Goal: Task Accomplishment & Management: Complete application form

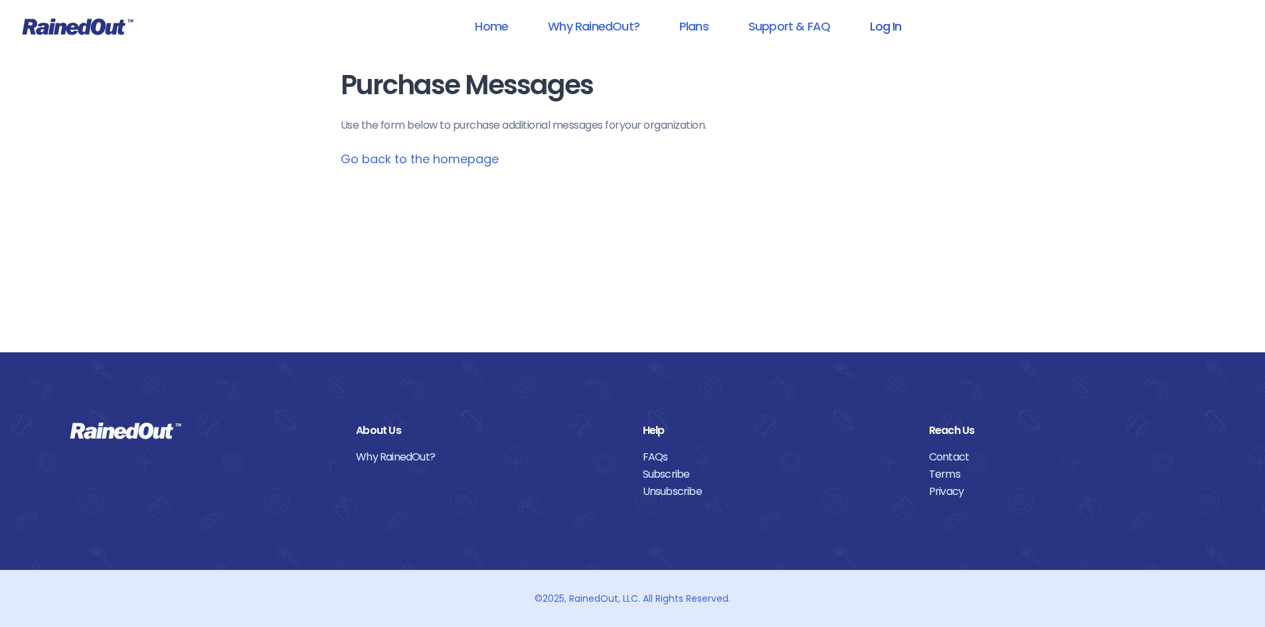
click at [910, 29] on link "Log In" at bounding box center [885, 26] width 66 height 30
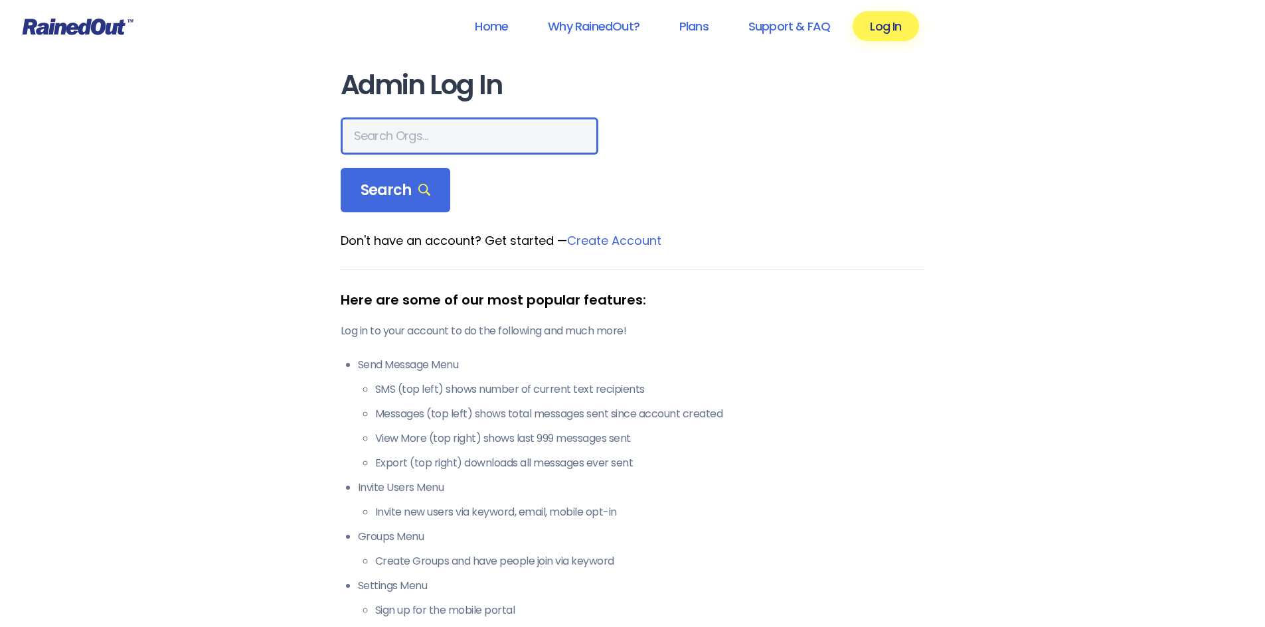
click at [425, 138] on input "text" at bounding box center [470, 136] width 258 height 37
type input "hfah"
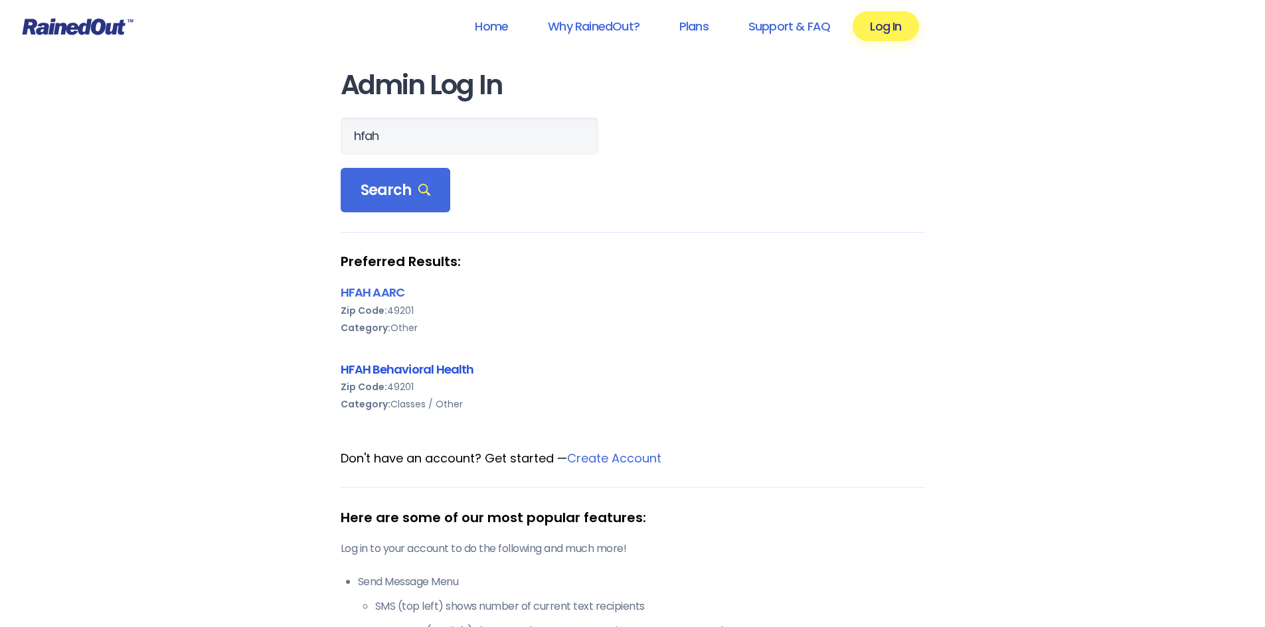
click at [416, 366] on link "HFAH Behavioral Health" at bounding box center [407, 369] width 133 height 17
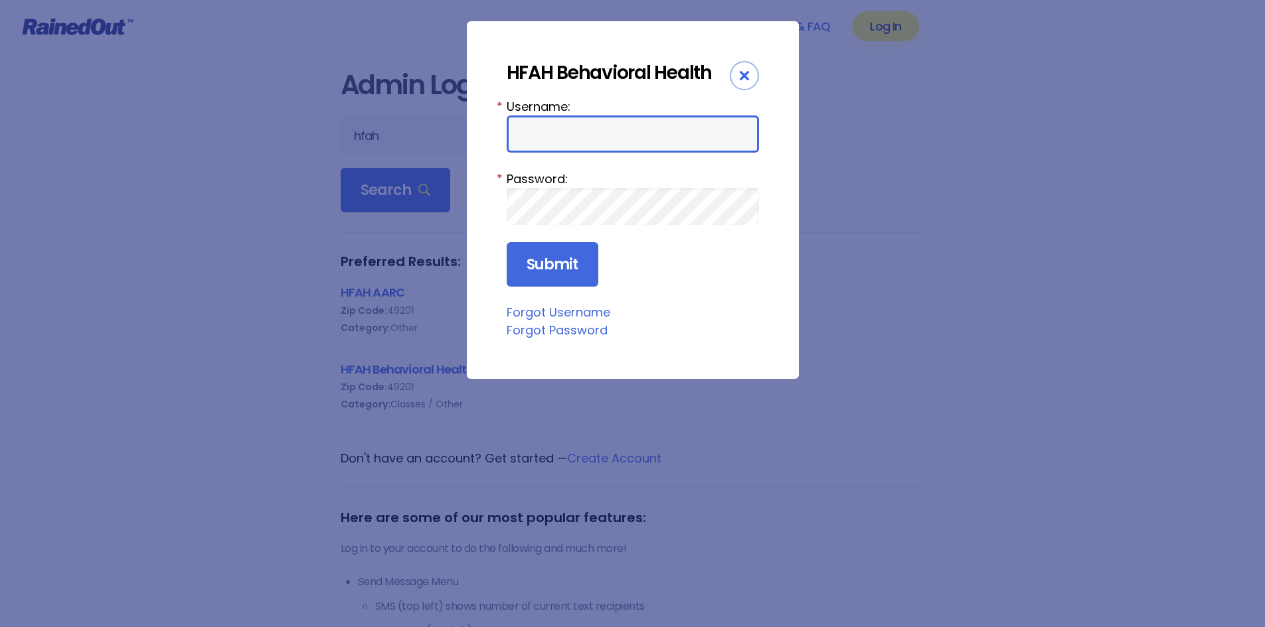
click at [572, 137] on input "Username:" at bounding box center [633, 134] width 252 height 37
type input "ChargeNurse"
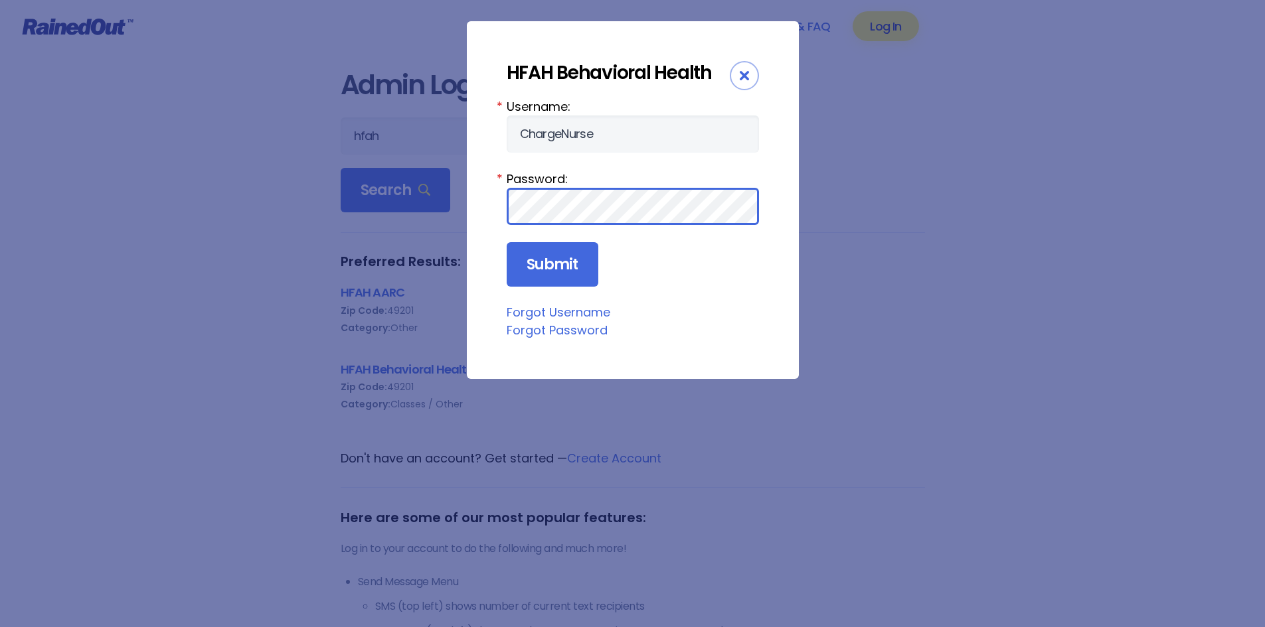
click at [507, 242] on input "Submit" at bounding box center [553, 264] width 92 height 45
